Goal: Answer question/provide support: Share knowledge or assist other users

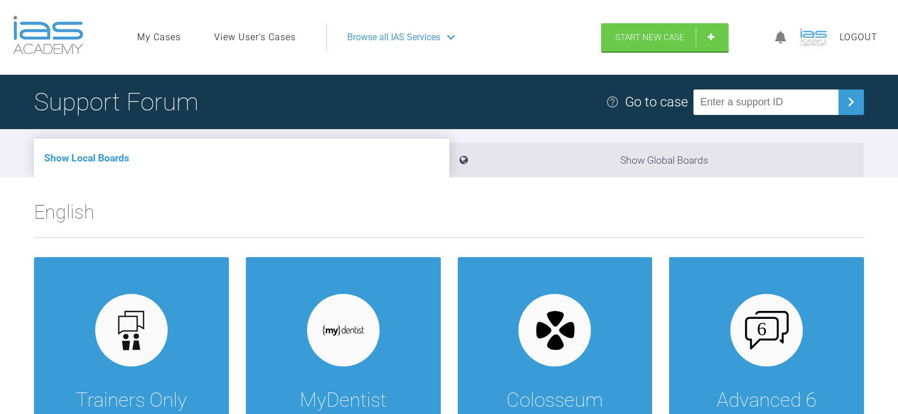
click at [279, 39] on link "View User's Cases" at bounding box center [255, 37] width 82 height 15
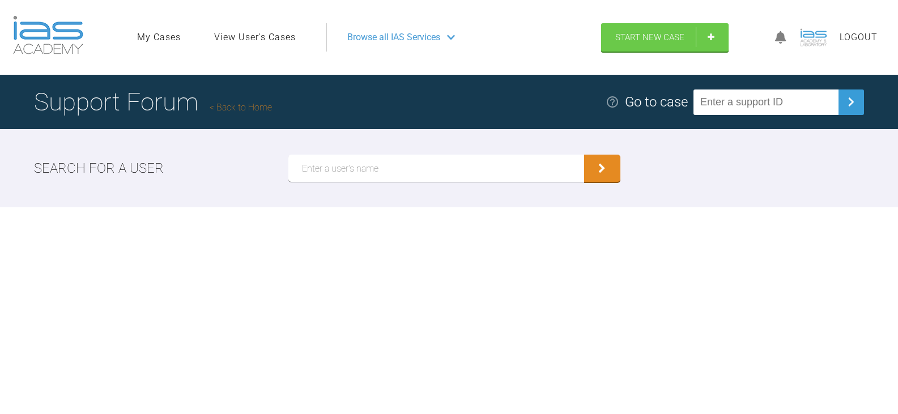
click at [364, 167] on input "text" at bounding box center [436, 168] width 296 height 27
type input "[PERSON_NAME]"
click at [584, 155] on button "submit" at bounding box center [602, 168] width 36 height 27
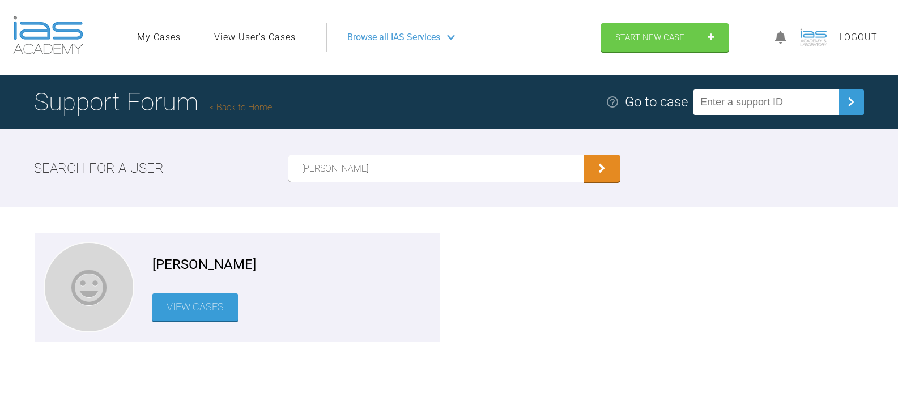
click at [198, 319] on link "View Cases" at bounding box center [195, 307] width 86 height 28
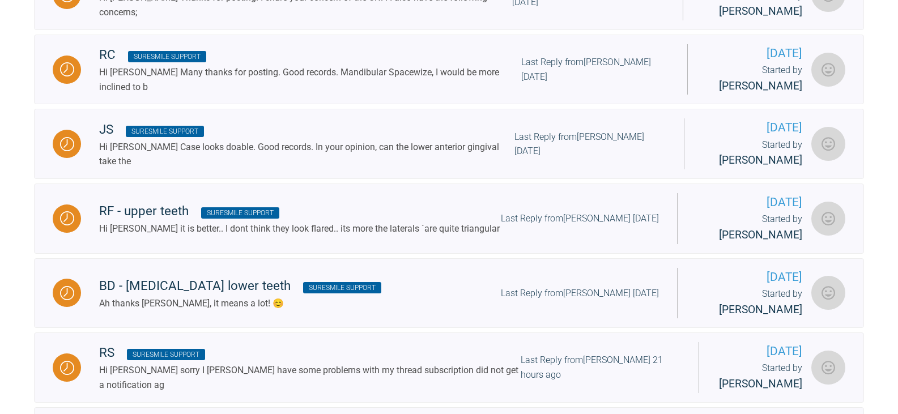
scroll to position [453, 0]
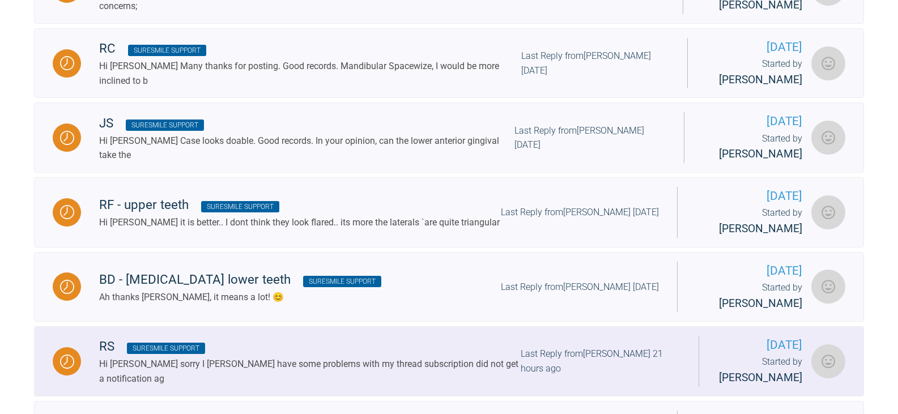
click at [387, 337] on div "RS SureSmile Support" at bounding box center [309, 347] width 421 height 20
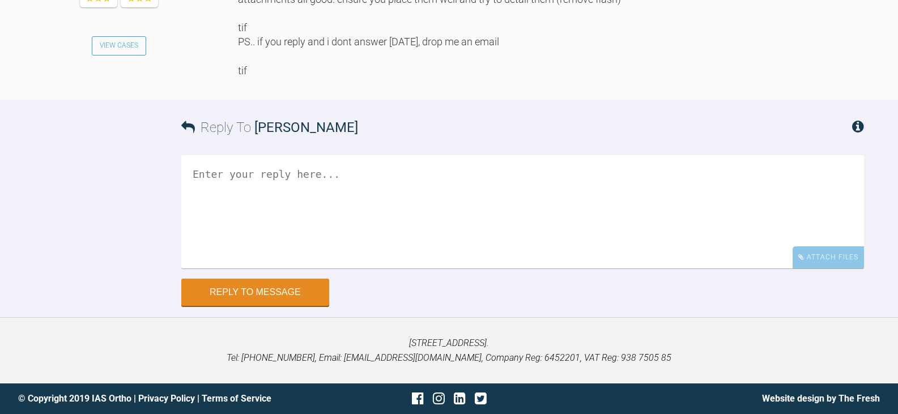
scroll to position [3788, 0]
